Goal: Check status: Check status

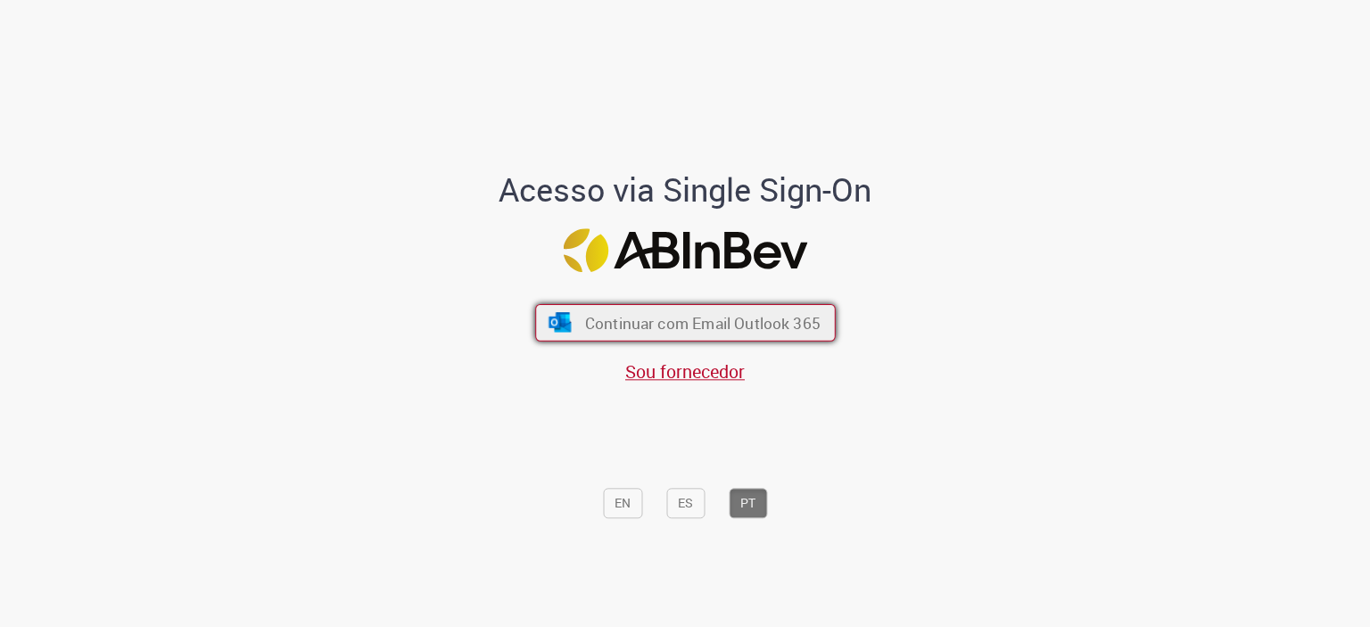
click at [584, 329] on span "Continuar com Email Outlook 365" at bounding box center [701, 322] width 235 height 21
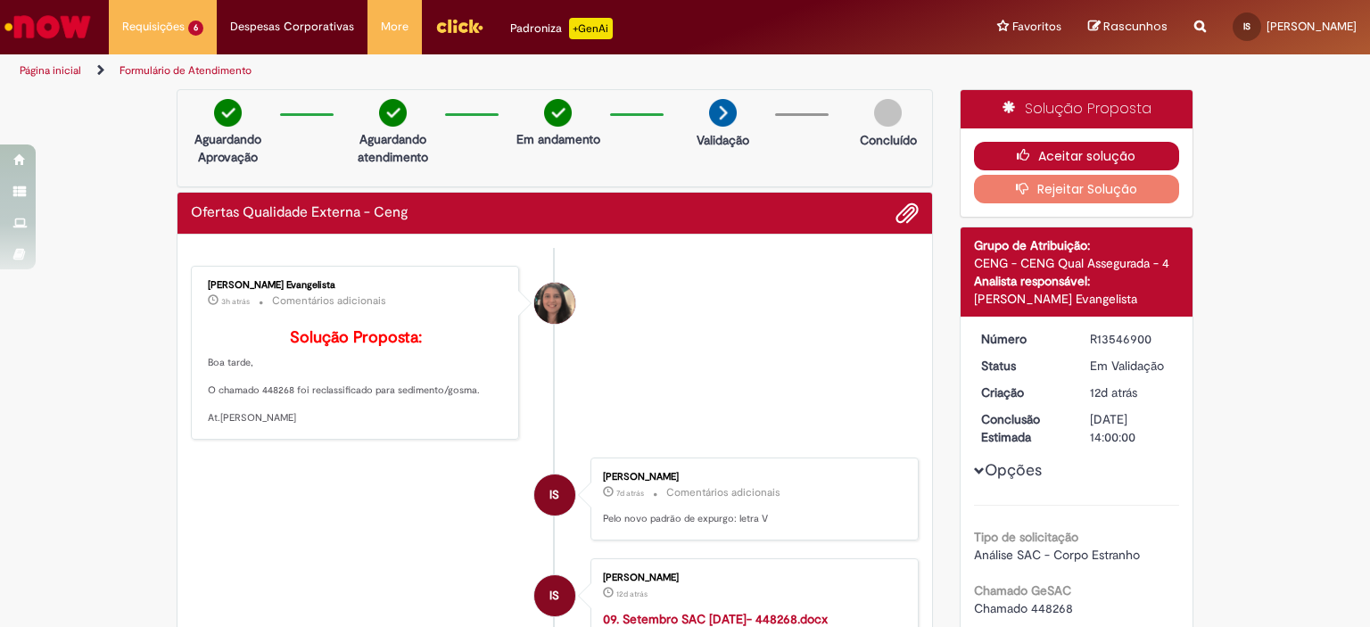
click at [1006, 147] on button "Aceitar solução" at bounding box center [1077, 156] width 206 height 29
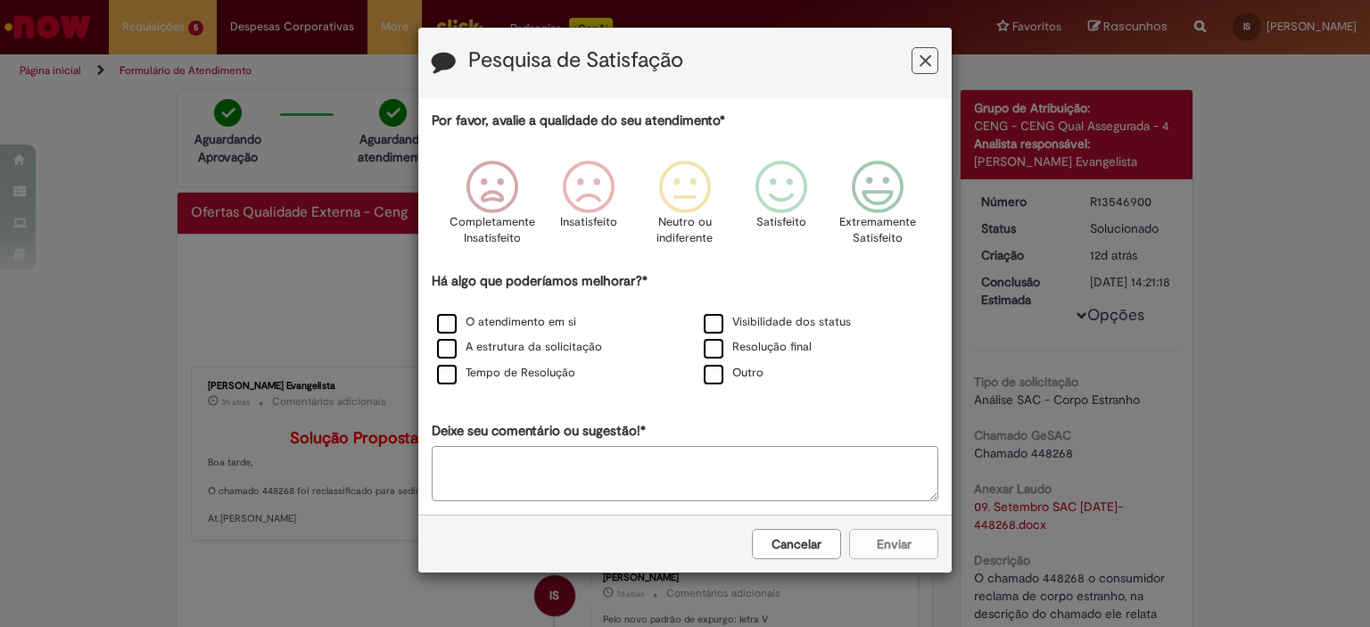
click at [928, 67] on icon "Feedback" at bounding box center [925, 61] width 12 height 19
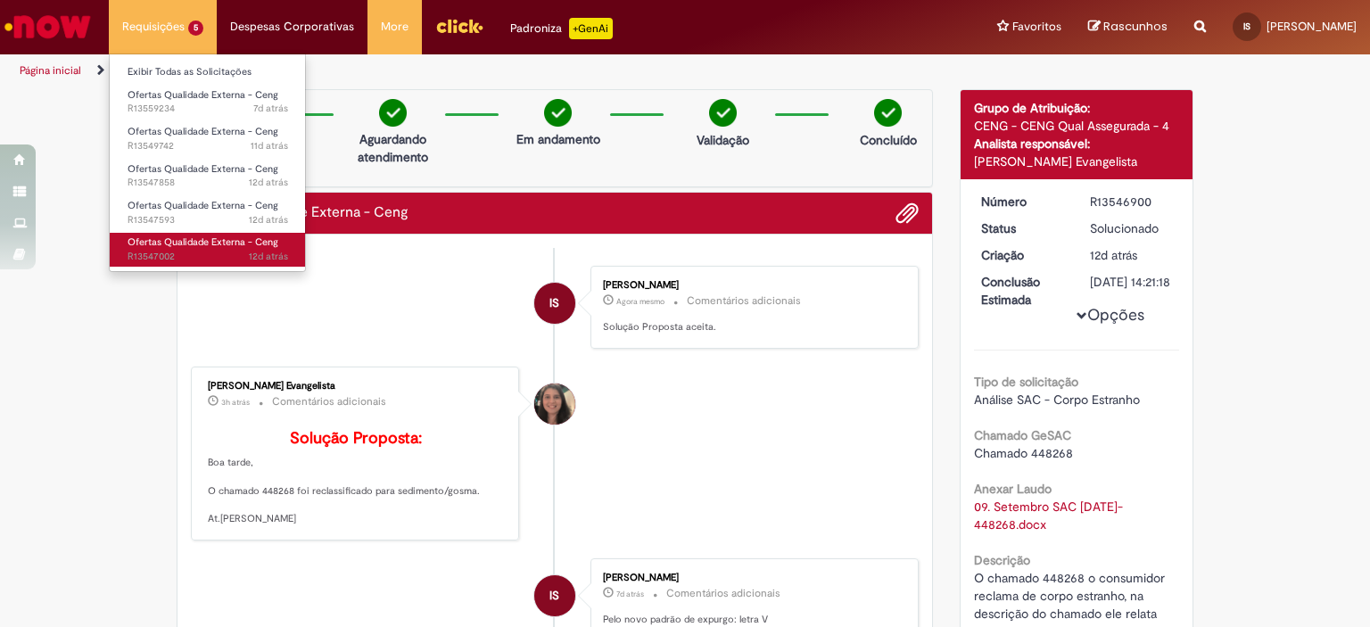
click at [195, 235] on link "Ofertas Qualidade Externa - Ceng 12d atrás 12 dias atrás R13547002" at bounding box center [208, 249] width 196 height 33
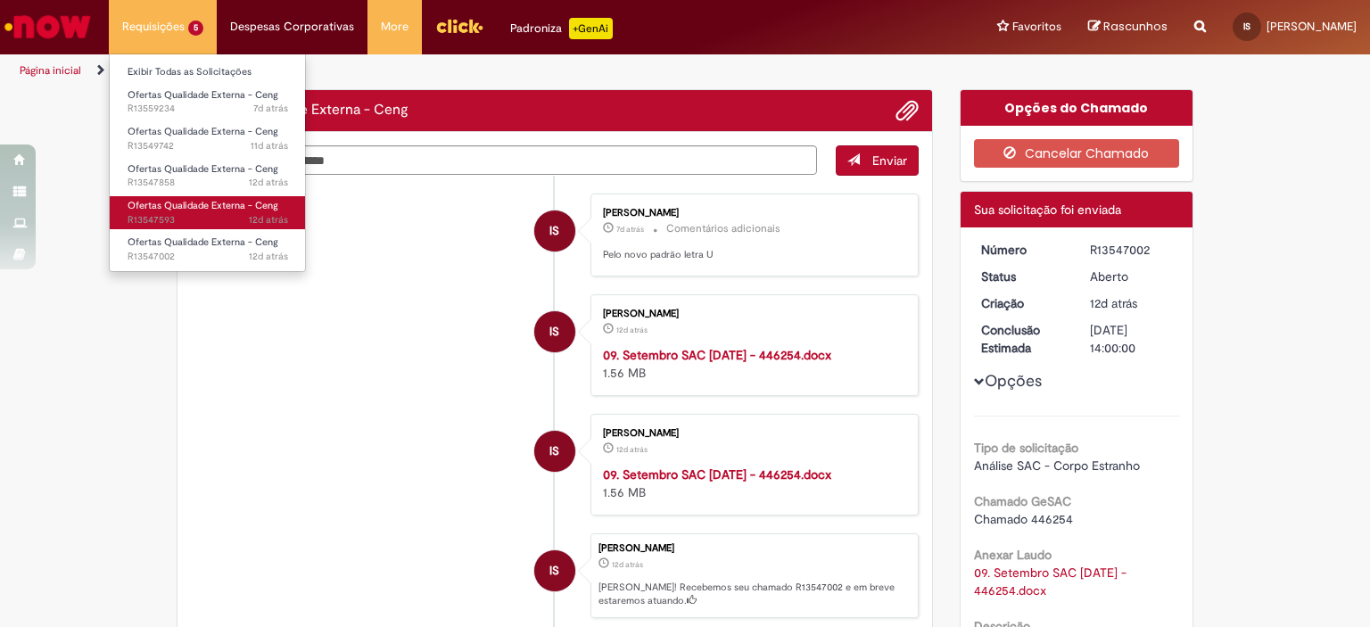
click at [194, 210] on span "Ofertas Qualidade Externa - Ceng" at bounding box center [203, 205] width 151 height 13
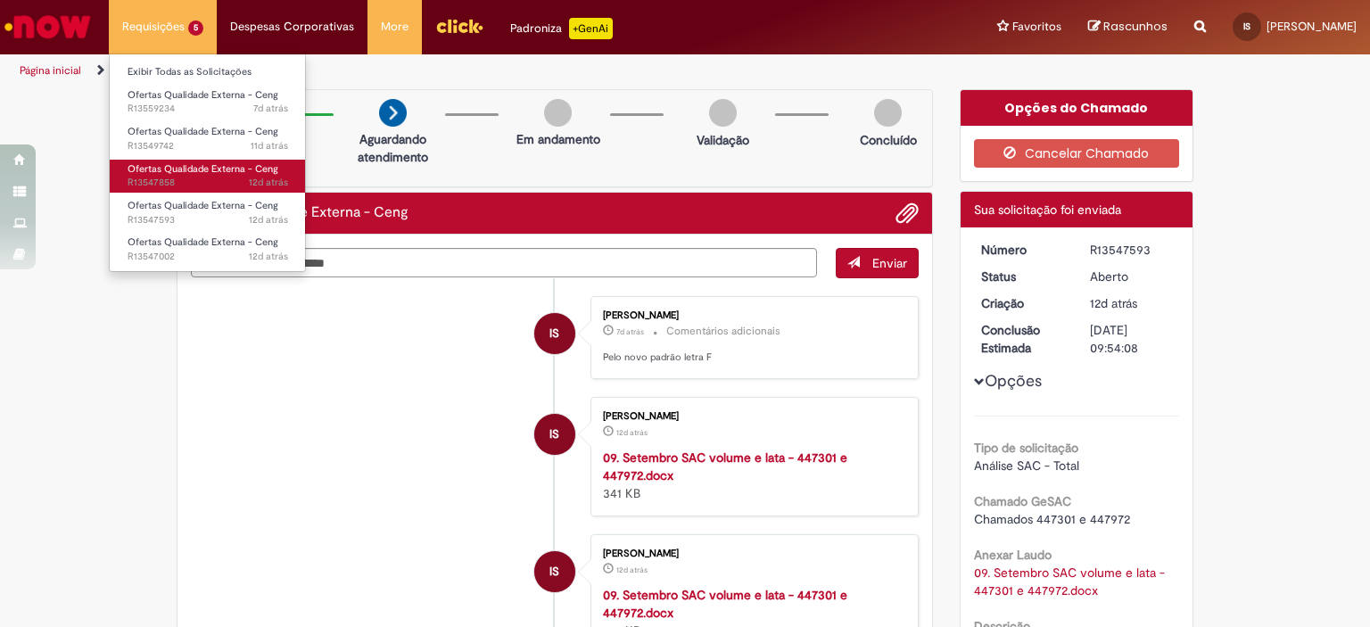
click at [218, 170] on span "Ofertas Qualidade Externa - Ceng" at bounding box center [203, 168] width 151 height 13
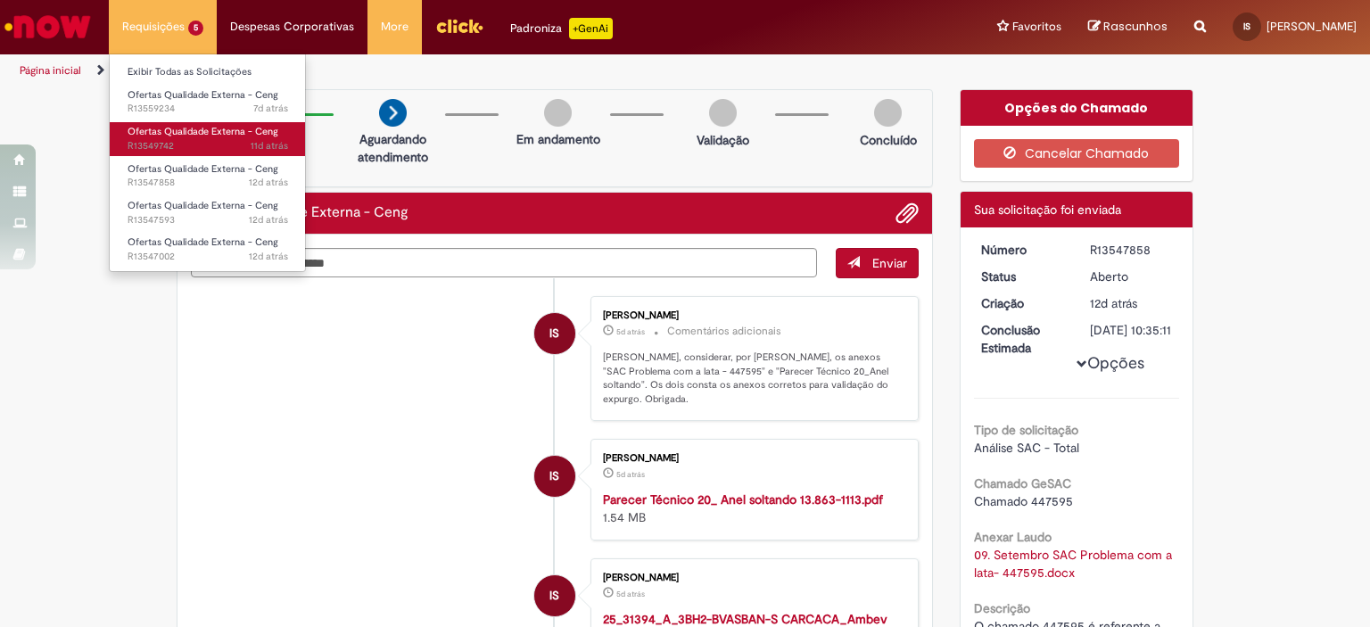
click at [218, 143] on span "11d atrás 11 dias atrás R13549742" at bounding box center [208, 146] width 161 height 14
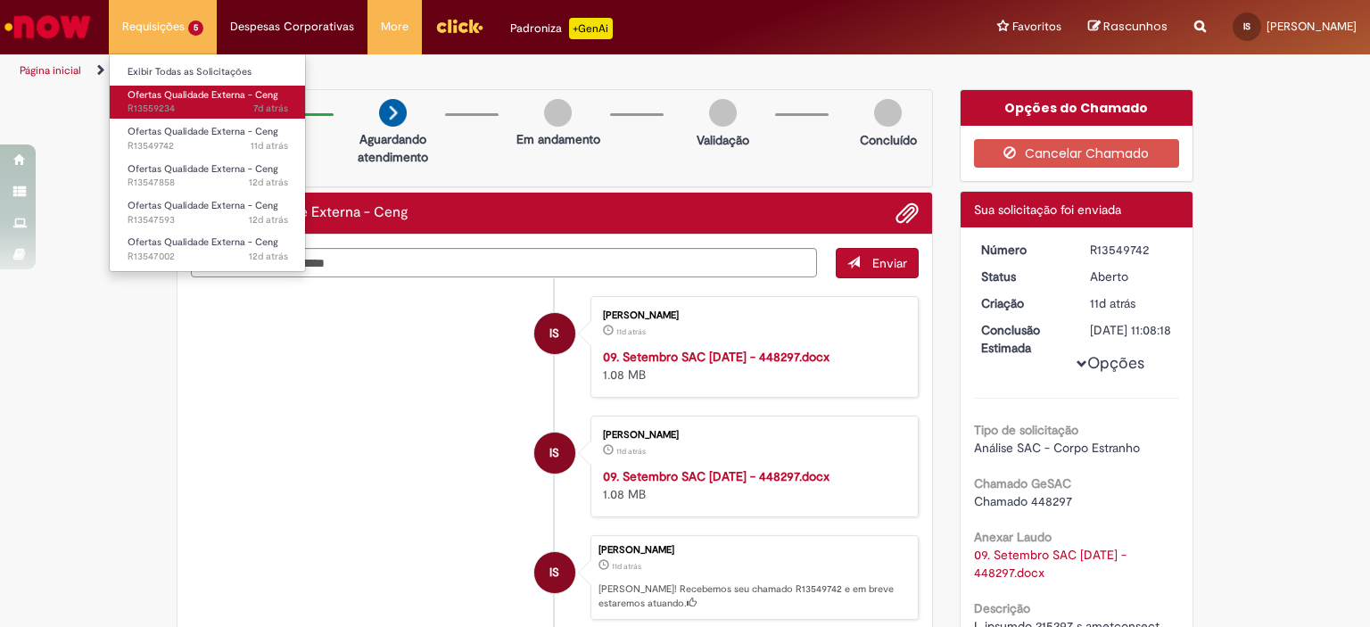
click at [219, 104] on span "7d atrás 7 dias atrás R13559234" at bounding box center [208, 109] width 161 height 14
